Goal: Find specific page/section: Find specific page/section

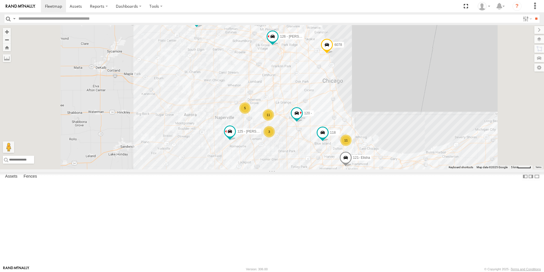
click at [0, 0] on div at bounding box center [0, 0] width 0 height 0
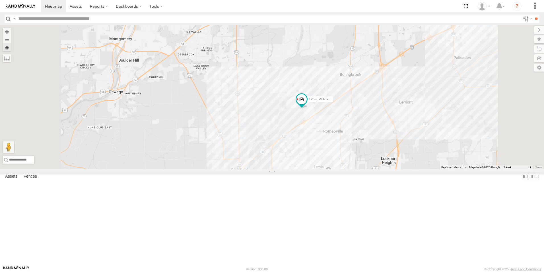
click at [0, 0] on div at bounding box center [0, 0] width 0 height 0
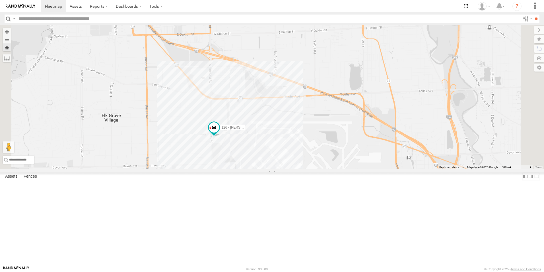
click at [25, 7] on img at bounding box center [21, 6] width 30 height 4
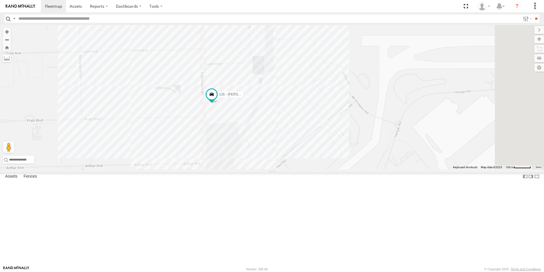
drag, startPoint x: 315, startPoint y: 80, endPoint x: 291, endPoint y: 179, distance: 102.4
click at [291, 169] on div "119 126 - Cory F 121- Elisha 120 - 125 - Ken 118 6078" at bounding box center [272, 97] width 544 height 144
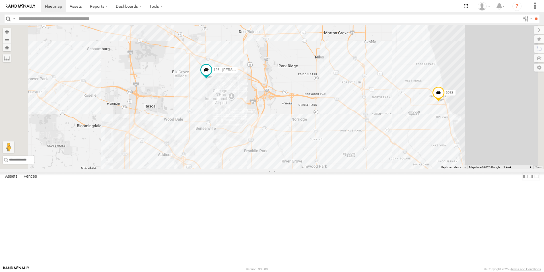
click at [31, 8] on img at bounding box center [21, 6] width 30 height 4
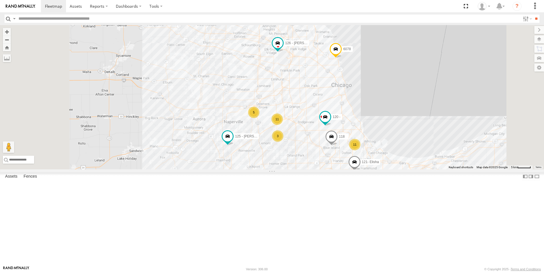
click at [27, 9] on link at bounding box center [20, 6] width 41 height 12
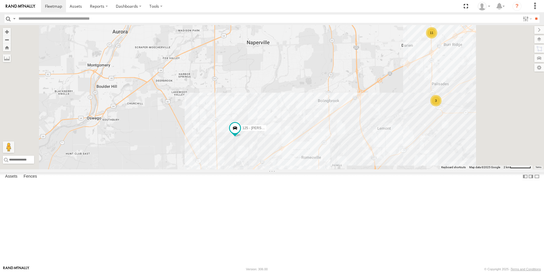
drag, startPoint x: 30, startPoint y: 6, endPoint x: 26, endPoint y: 1, distance: 6.1
click at [30, 6] on img at bounding box center [21, 6] width 30 height 4
